Goal: Information Seeking & Learning: Learn about a topic

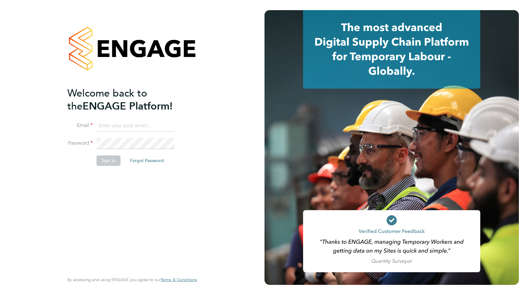
type input "[PERSON_NAME][EMAIL_ADDRESS][PERSON_NAME][DOMAIN_NAME]"
click at [106, 164] on button "Sign In" at bounding box center [108, 160] width 24 height 10
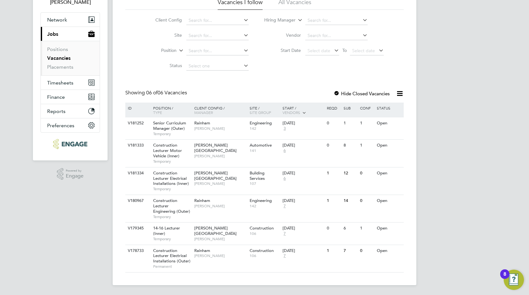
scroll to position [49, 0]
click at [175, 152] on span "Construction Lecturer Motor Vehicle (Inner)" at bounding box center [167, 150] width 29 height 16
click at [490, 109] on div "NM [PERSON_NAME] Notifications 20 Applications: Network Sites Workers Current p…" at bounding box center [264, 123] width 529 height 344
